Goal: Information Seeking & Learning: Find specific fact

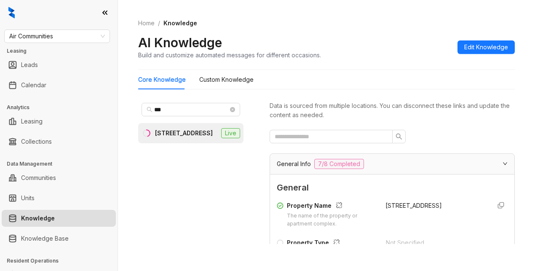
scroll to position [791, 0]
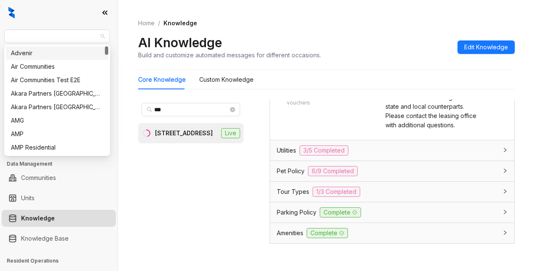
drag, startPoint x: 59, startPoint y: 33, endPoint x: 29, endPoint y: 29, distance: 30.2
click at [15, 39] on span "Air Communities" at bounding box center [57, 36] width 96 height 13
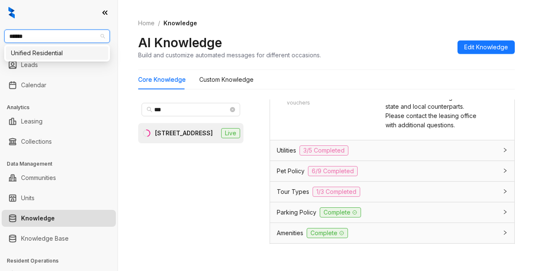
type input "*******"
click at [27, 57] on div "Unified Residential" at bounding box center [57, 52] width 92 height 9
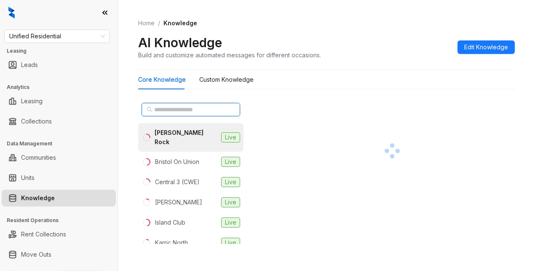
click at [184, 106] on input "text" at bounding box center [191, 109] width 74 height 9
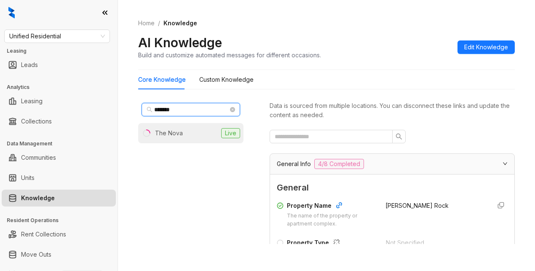
type input "*******"
click at [183, 134] on li "The Nova Live" at bounding box center [190, 133] width 105 height 20
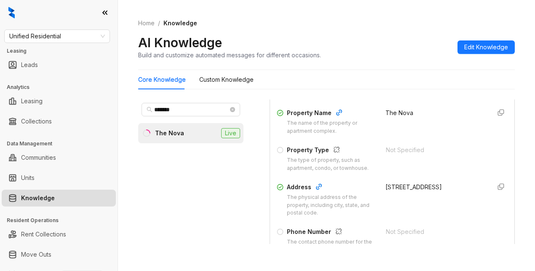
scroll to position [126, 0]
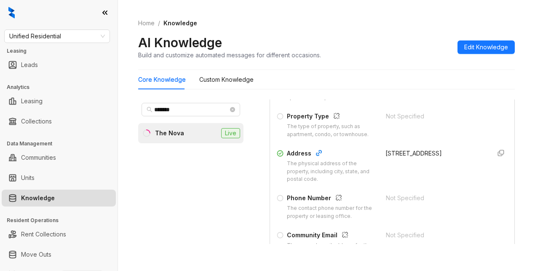
drag, startPoint x: 373, startPoint y: 160, endPoint x: 439, endPoint y: 171, distance: 67.1
click at [439, 171] on div "Address The physical address of the property, including city, state, and postal…" at bounding box center [392, 166] width 231 height 35
copy div "[STREET_ADDRESS]"
click at [261, 256] on div "Home / Knowledge AI Knowledge Build and customize automated messages for differ…" at bounding box center [326, 135] width 417 height 271
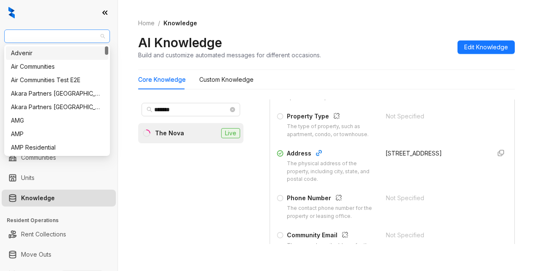
click at [87, 41] on span "Unified Residential" at bounding box center [57, 36] width 96 height 13
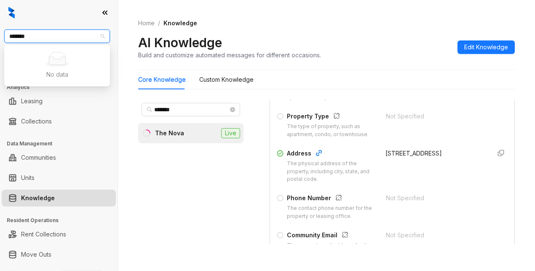
type input "******"
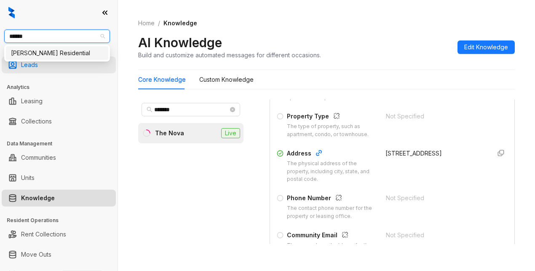
click at [57, 57] on div "Griffis Residential" at bounding box center [57, 52] width 92 height 9
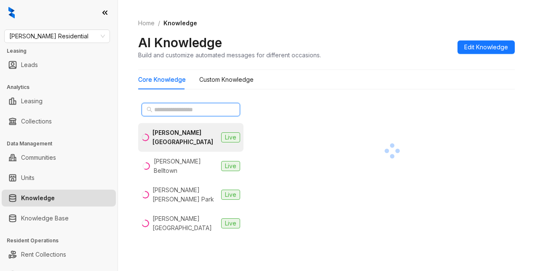
click at [175, 109] on input "text" at bounding box center [191, 109] width 74 height 9
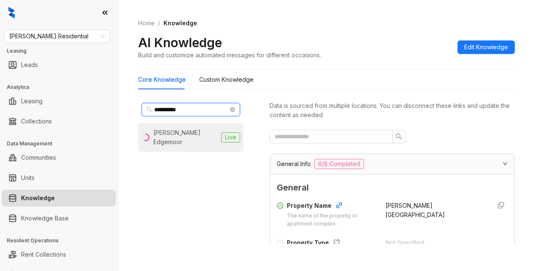
type input "**********"
click at [173, 134] on div "Griffis Edgemoor" at bounding box center [185, 137] width 64 height 19
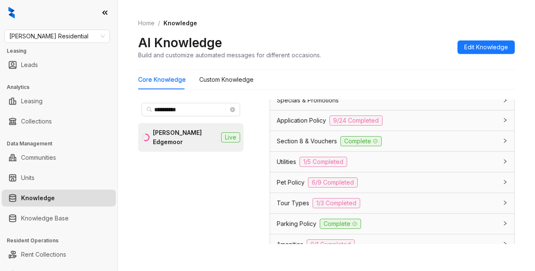
scroll to position [631, 0]
click at [275, 150] on div "Section 8 & Vouchers Complete" at bounding box center [392, 140] width 244 height 20
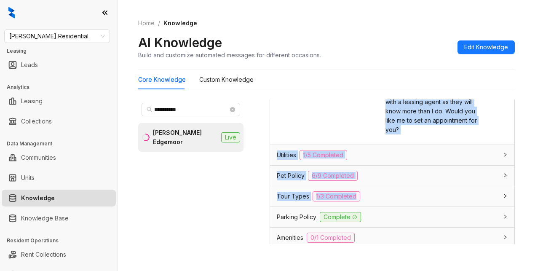
scroll to position [887, 0]
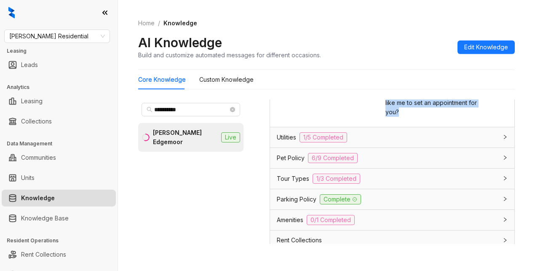
drag, startPoint x: 373, startPoint y: 125, endPoint x: 447, endPoint y: 162, distance: 82.5
click at [447, 120] on div "Trigger Keywords Keywords that trigger this response Section 8, Voucher, Housin…" at bounding box center [392, 19] width 231 height 202
copy span "Our approval process takes into account a number of different factors. Some of …"
click at [426, 72] on div "Core Knowledge Custom Knowledge" at bounding box center [326, 79] width 376 height 19
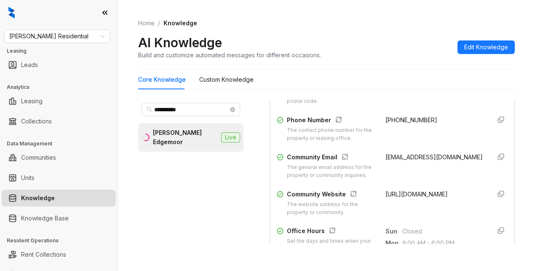
scroll to position [172, 0]
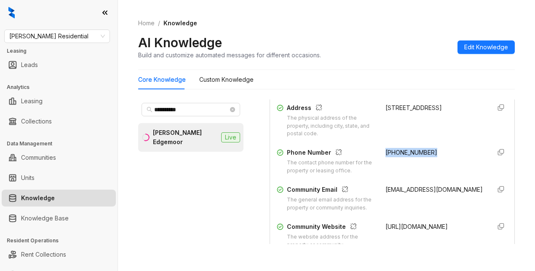
drag, startPoint x: 376, startPoint y: 157, endPoint x: 445, endPoint y: 162, distance: 69.2
click at [447, 162] on div "(240) 628-8253" at bounding box center [434, 161] width 98 height 27
copy span "(240) 628-8253"
click at [399, 49] on div "AI Knowledge Build and customize automated messages for different occasions. Ed…" at bounding box center [326, 47] width 376 height 25
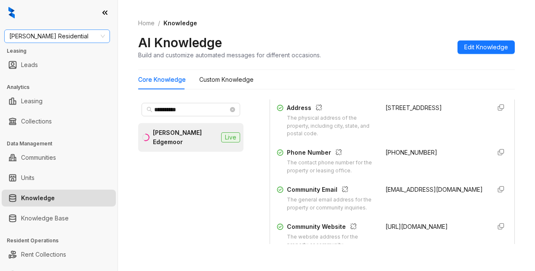
click at [67, 37] on span "[PERSON_NAME] Residential" at bounding box center [57, 36] width 96 height 13
click at [120, 244] on div "**********" at bounding box center [326, 135] width 417 height 271
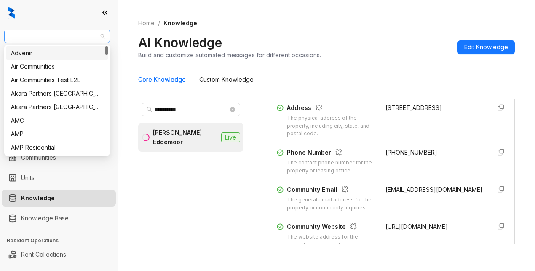
click at [67, 35] on span "[PERSON_NAME] Residential" at bounding box center [57, 36] width 96 height 13
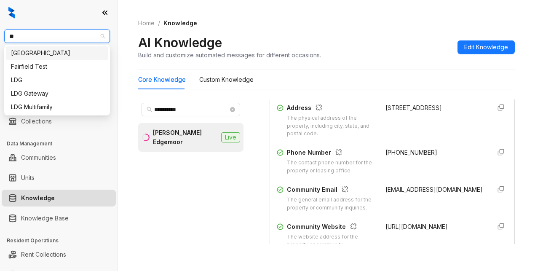
type input "***"
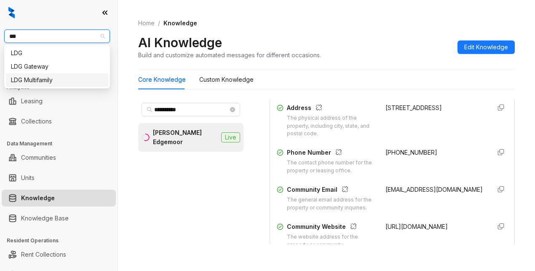
click at [37, 77] on div "LDG Multifamily" at bounding box center [57, 79] width 92 height 9
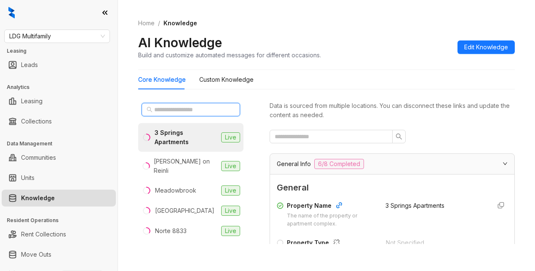
click at [161, 107] on input "text" at bounding box center [191, 109] width 74 height 9
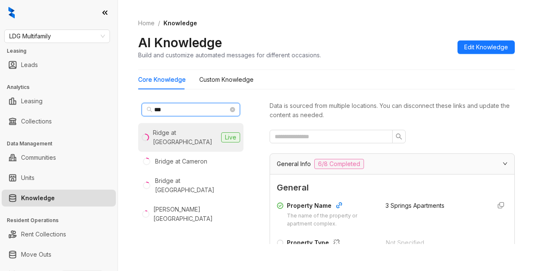
type input "***"
click at [184, 136] on div "Ridge at Lancaster" at bounding box center [185, 137] width 65 height 19
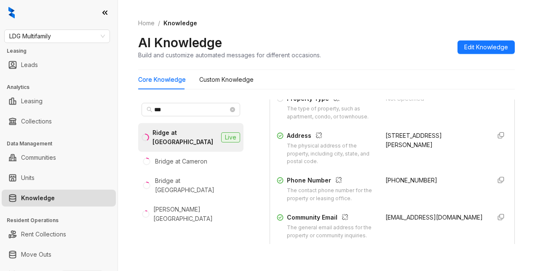
scroll to position [168, 0]
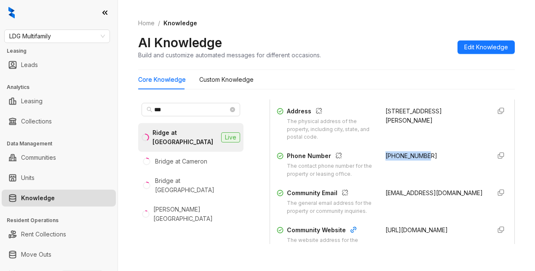
drag, startPoint x: 374, startPoint y: 161, endPoint x: 426, endPoint y: 164, distance: 51.9
click at [439, 163] on div "Phone Number The contact phone number for the property or leasing office. +1325…" at bounding box center [392, 164] width 231 height 27
copy span "+13252980673"
click at [421, 189] on div "Property Name The name of the property or apartment complex. Ridge at Lancaster…" at bounding box center [392, 142] width 231 height 226
drag, startPoint x: 373, startPoint y: 198, endPoint x: 485, endPoint y: 200, distance: 112.8
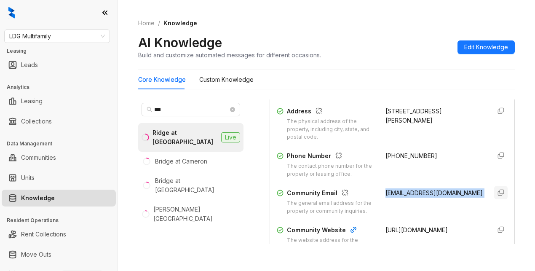
click at [485, 200] on div "Community Email The general email address for the property or community inquiri…" at bounding box center [392, 201] width 231 height 27
copy div "info@theridgeatlancaster.com"
drag, startPoint x: 445, startPoint y: 90, endPoint x: 435, endPoint y: 85, distance: 11.3
click at [444, 90] on div "Core Knowledge Custom Knowledge *** Ridge at Lancaster Live Bridge at Cameron B…" at bounding box center [326, 160] width 376 height 181
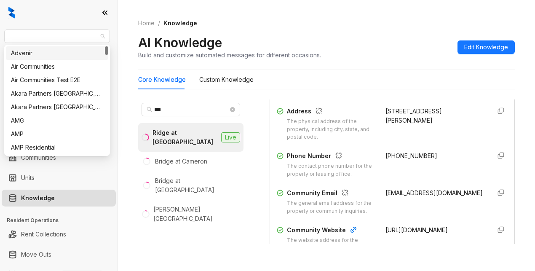
drag, startPoint x: 56, startPoint y: 37, endPoint x: -12, endPoint y: 35, distance: 67.8
click at [0, 35] on html "LDG Multifamily Leasing Leads Analytics Leasing Collections Data Management Com…" at bounding box center [267, 135] width 535 height 271
click at [14, 36] on span "LDG Multifamily" at bounding box center [57, 36] width 96 height 13
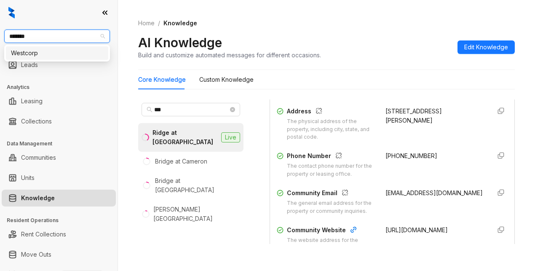
type input "********"
click at [45, 51] on div "Westcorp" at bounding box center [57, 52] width 92 height 9
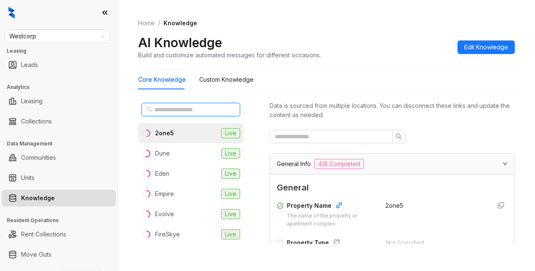
click at [176, 107] on input "text" at bounding box center [191, 109] width 74 height 9
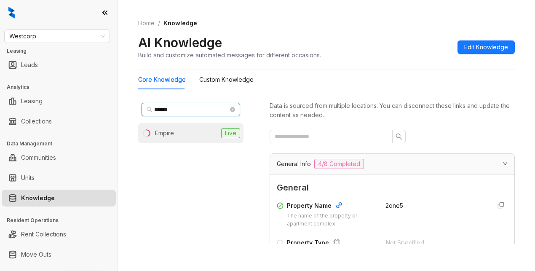
type input "******"
click at [198, 132] on li "Empire Live" at bounding box center [190, 133] width 105 height 20
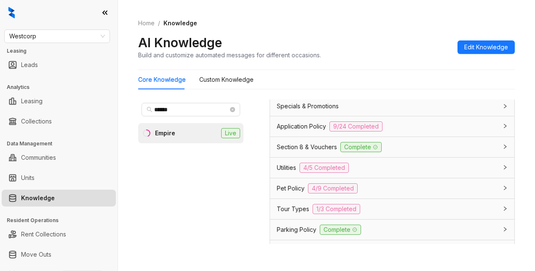
scroll to position [631, 0]
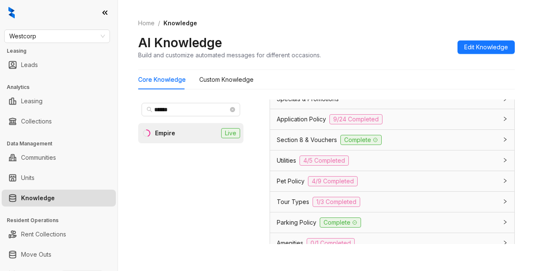
click at [277, 186] on span "Pet Policy" at bounding box center [291, 180] width 28 height 9
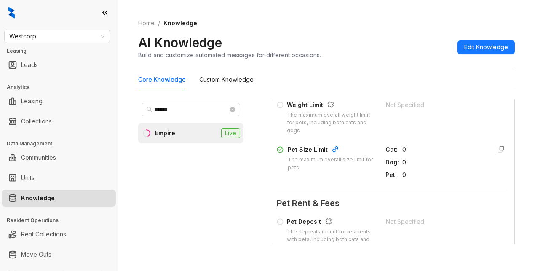
scroll to position [884, 0]
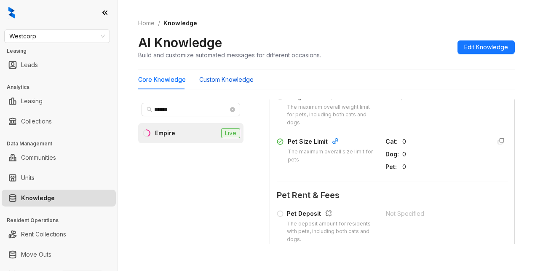
click at [237, 80] on Knowledge "Custom Knowledge" at bounding box center [226, 79] width 54 height 9
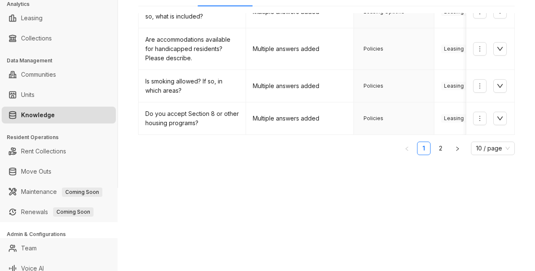
scroll to position [84, 0]
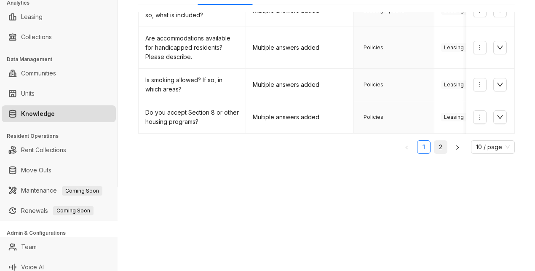
click at [434, 146] on link "2" at bounding box center [440, 147] width 13 height 13
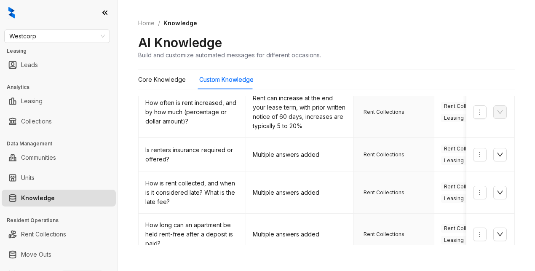
scroll to position [431, 0]
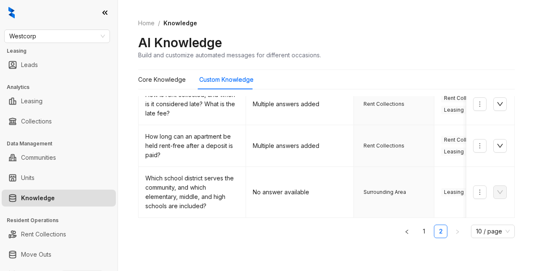
click at [408, 38] on div "AI Knowledge Build and customize automated messages for different occasions." at bounding box center [326, 47] width 376 height 25
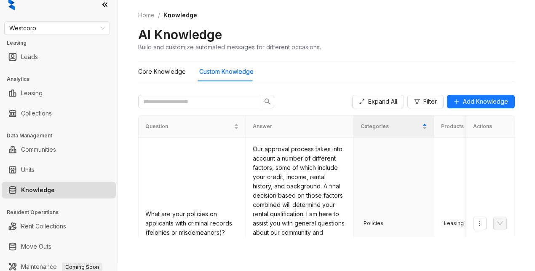
scroll to position [0, 0]
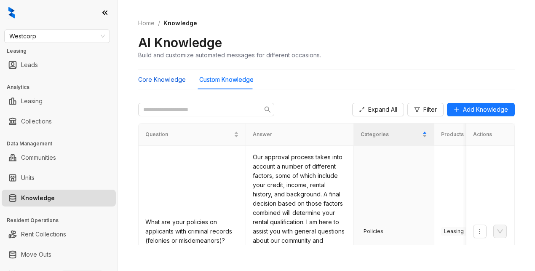
click at [167, 80] on Knowledge "Core Knowledge" at bounding box center [162, 79] width 48 height 9
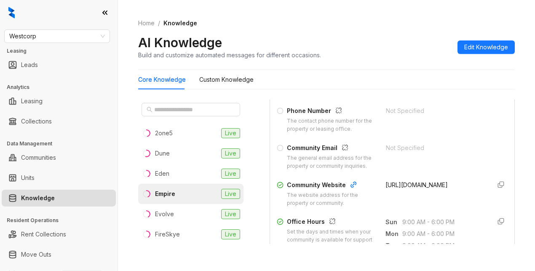
scroll to position [210, 0]
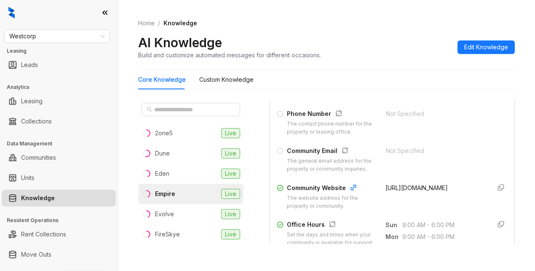
click at [170, 192] on div "Empire" at bounding box center [165, 193] width 20 height 9
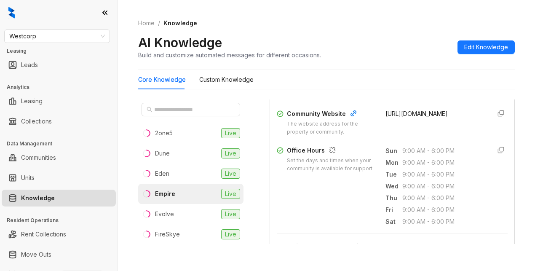
scroll to position [295, 0]
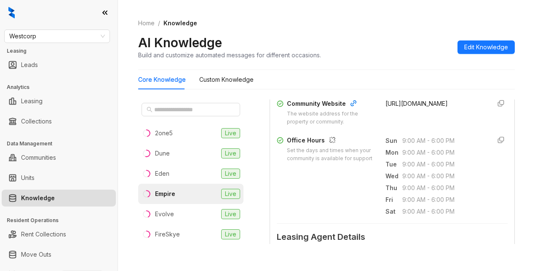
click at [412, 52] on div "AI Knowledge Build and customize automated messages for different occasions. Ed…" at bounding box center [326, 47] width 376 height 25
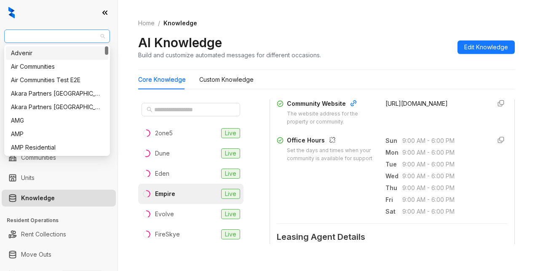
click at [45, 32] on span "Westcorp" at bounding box center [57, 36] width 96 height 13
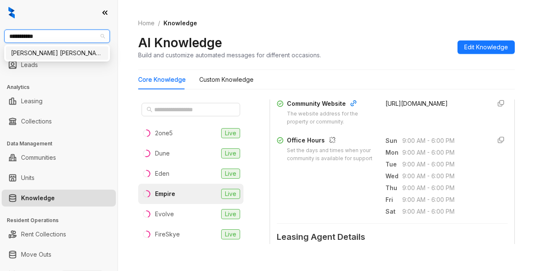
type input "**********"
click at [46, 51] on div "Gates Hudson" at bounding box center [57, 52] width 92 height 9
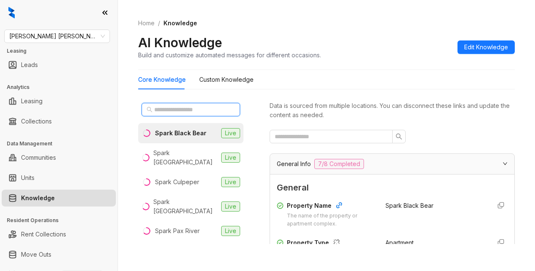
drag, startPoint x: 158, startPoint y: 107, endPoint x: 163, endPoint y: 101, distance: 7.2
click at [160, 104] on span at bounding box center [190, 109] width 98 height 13
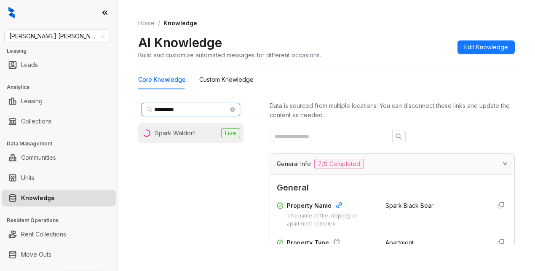
type input "*********"
click at [173, 131] on div "Spark Waldorf" at bounding box center [175, 132] width 40 height 9
click at [409, 164] on div "General Info 7/8 Completed" at bounding box center [387, 164] width 221 height 10
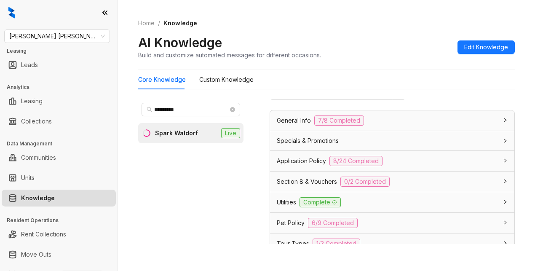
scroll to position [42, 0]
drag, startPoint x: 338, startPoint y: 162, endPoint x: 291, endPoint y: 160, distance: 47.6
click at [291, 160] on div "Application Policy 8/24 Completed" at bounding box center [387, 162] width 221 height 10
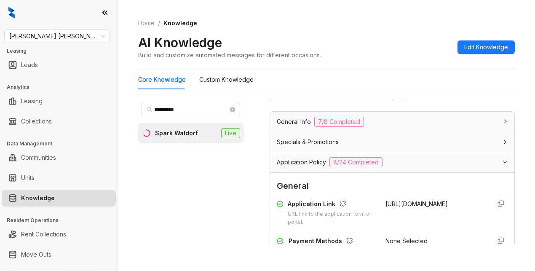
click at [283, 160] on span "Application Policy" at bounding box center [301, 161] width 49 height 9
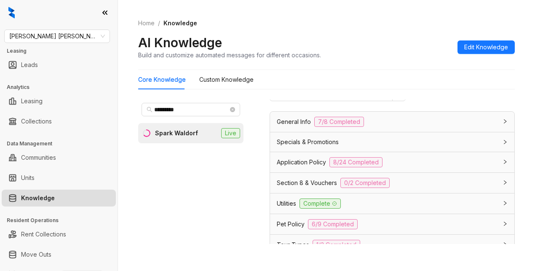
click at [306, 163] on span "Application Policy" at bounding box center [301, 161] width 49 height 9
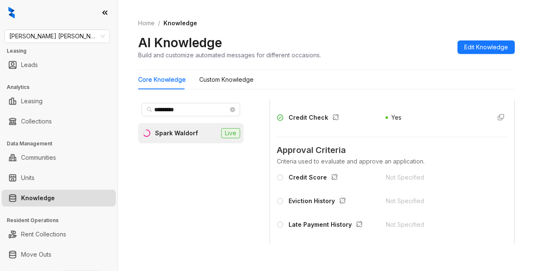
scroll to position [295, 0]
